Goal: Task Accomplishment & Management: Use online tool/utility

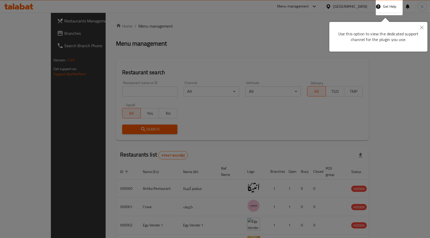
click at [422, 30] on button "Close" at bounding box center [421, 28] width 11 height 12
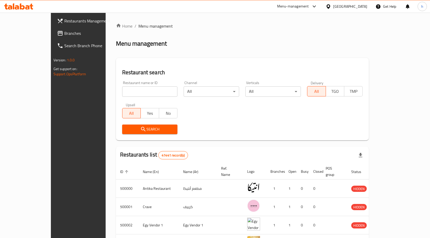
click at [363, 7] on div "Egypt" at bounding box center [350, 7] width 34 height 6
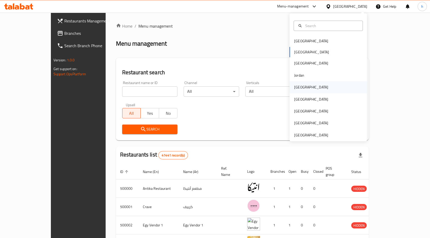
click at [305, 86] on div "[GEOGRAPHIC_DATA]" at bounding box center [311, 87] width 42 height 12
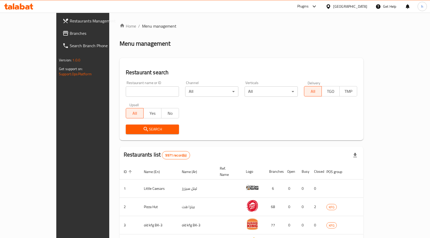
click at [70, 31] on span "Branches" at bounding box center [97, 33] width 54 height 6
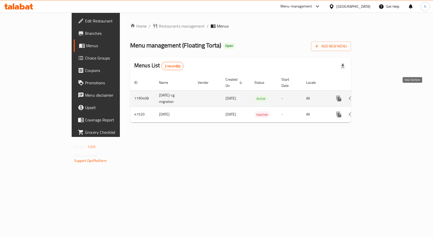
click at [383, 93] on link "enhanced table" at bounding box center [376, 98] width 12 height 12
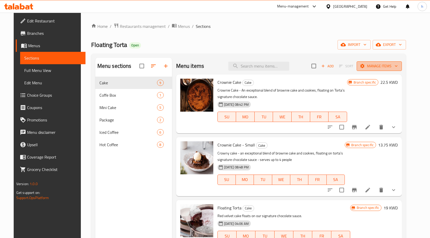
click at [395, 63] on span "Manage items" at bounding box center [378, 66] width 37 height 6
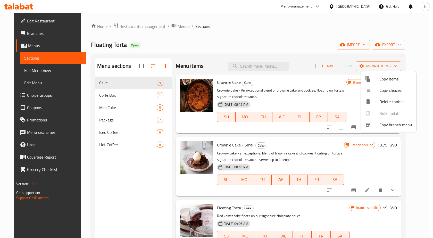
click at [394, 127] on span "Copy branch menu" at bounding box center [396, 125] width 33 height 6
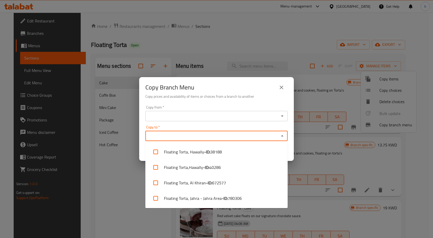
click at [181, 136] on input "Copy to   *" at bounding box center [212, 135] width 131 height 7
click at [190, 195] on li "Floating Torta, Jahra - Jahra Area - ID: 780306" at bounding box center [216, 198] width 142 height 15
checkbox input "true"
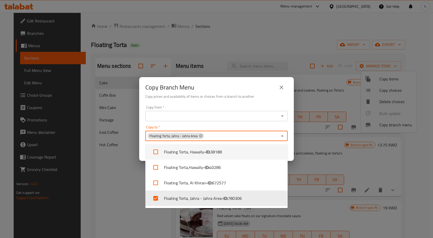
click at [213, 113] on input "Copy from   *" at bounding box center [212, 115] width 131 height 7
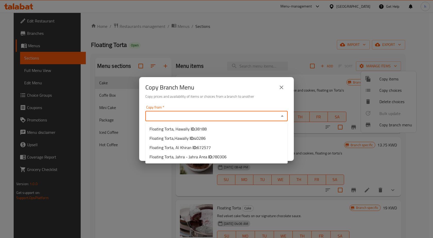
click at [193, 117] on input "Copy from   *" at bounding box center [212, 115] width 131 height 7
click at [208, 147] on span "672577" at bounding box center [204, 148] width 14 height 8
type input "Floating Torta, Al Khiran"
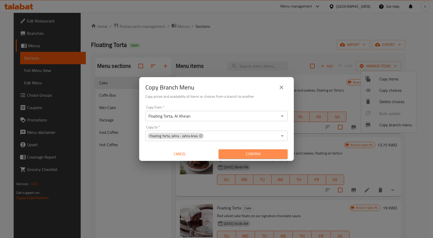
click at [267, 153] on span "Confirm" at bounding box center [253, 154] width 61 height 6
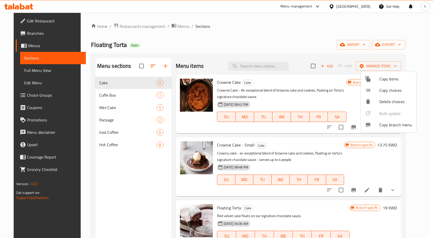
click at [33, 34] on div at bounding box center [216, 119] width 433 height 238
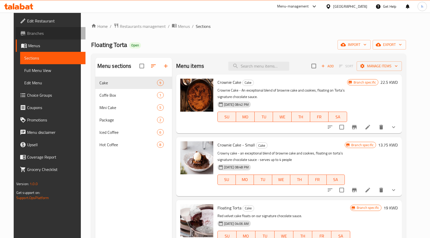
click at [27, 33] on span "Branches" at bounding box center [54, 33] width 54 height 6
